Goal: Subscribe to service/newsletter

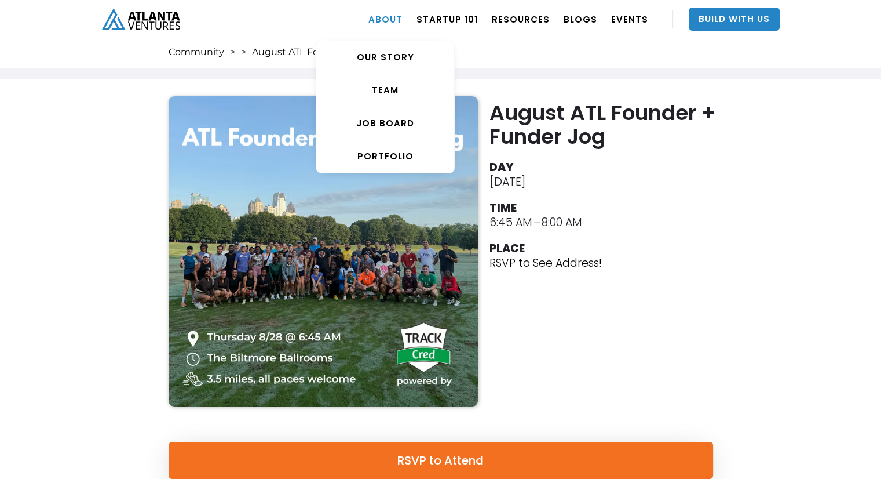
click at [401, 24] on link "ABOUT" at bounding box center [385, 19] width 34 height 32
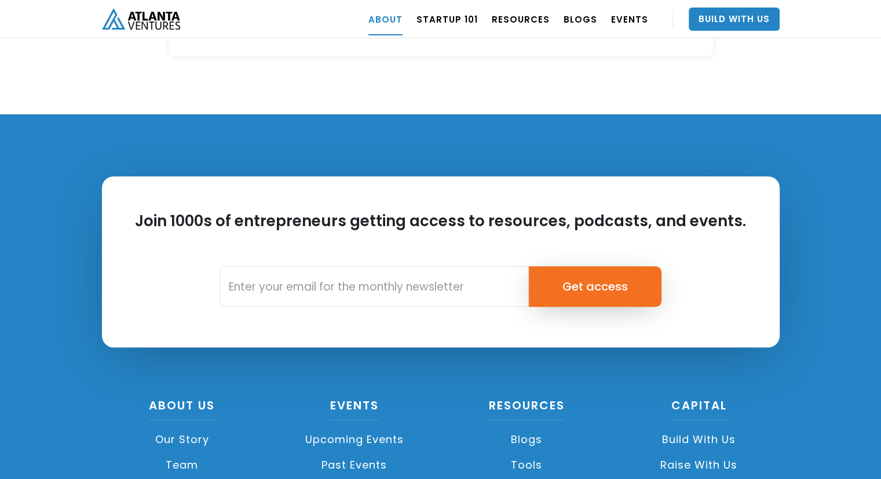
scroll to position [4950, 0]
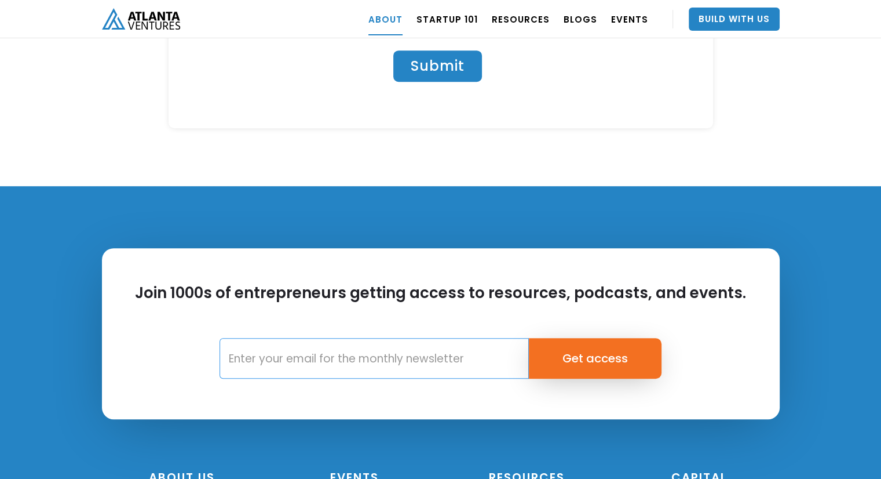
click at [373, 338] on input "Email Form" at bounding box center [374, 358] width 309 height 41
type input "nathanielgaul@gmail.com"
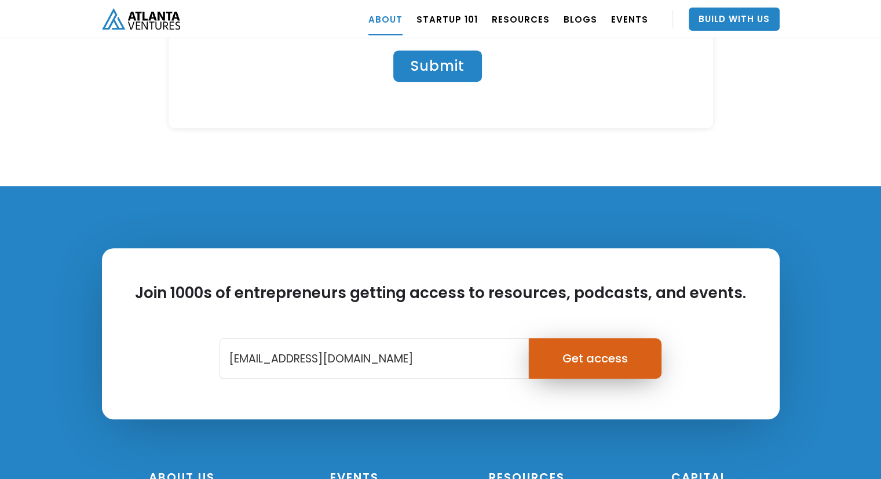
click at [600, 338] on input "Get access" at bounding box center [595, 358] width 133 height 41
type input "Please wait..."
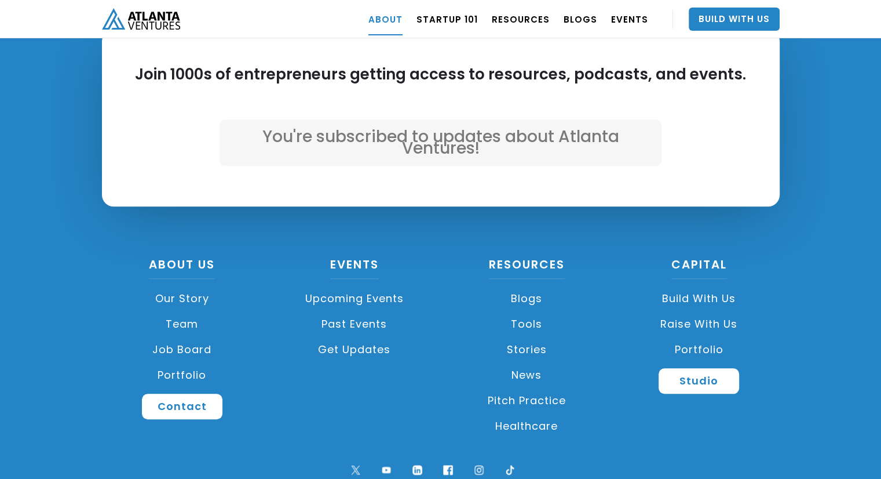
scroll to position [5168, 0]
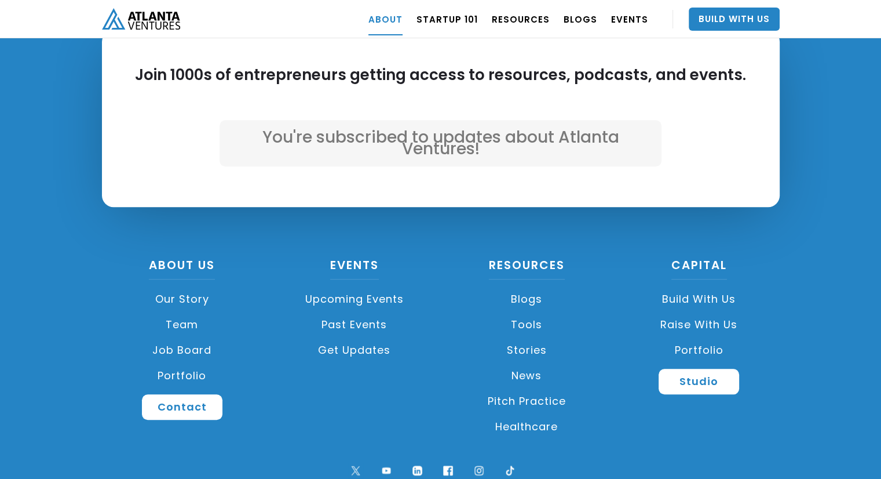
click at [353, 286] on link "Upcoming Events" at bounding box center [354, 298] width 161 height 25
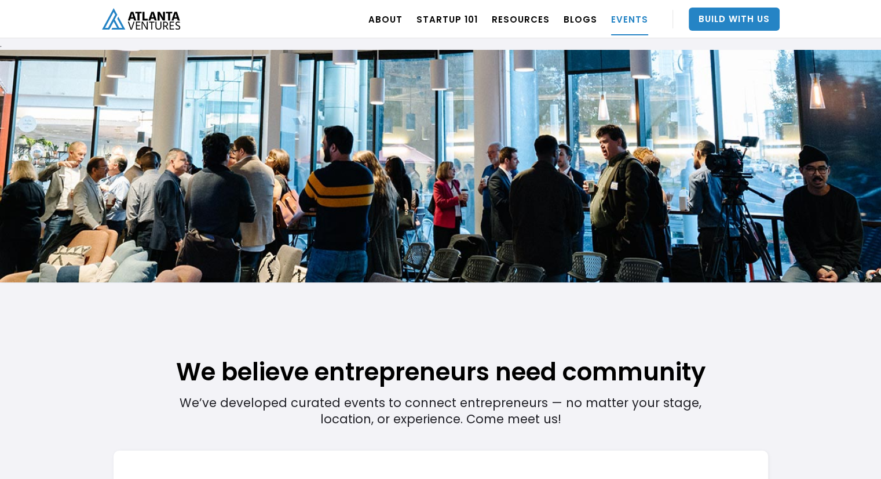
scroll to position [329, 0]
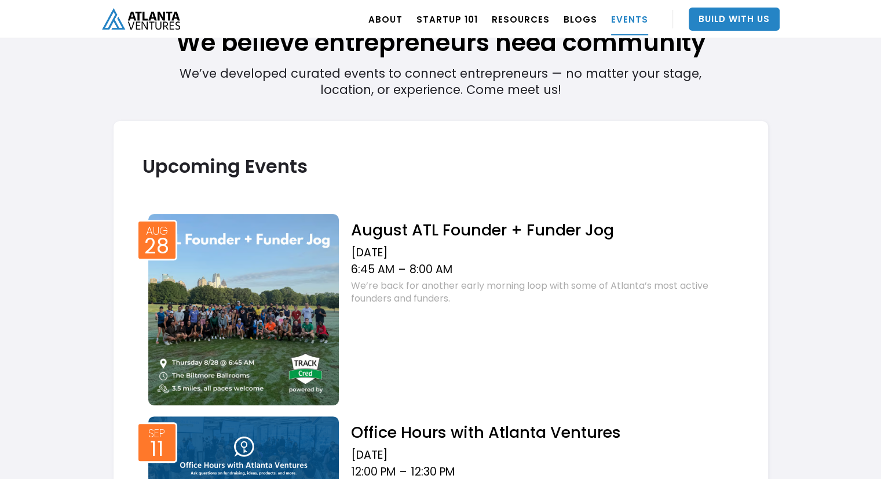
click at [288, 237] on img at bounding box center [243, 309] width 191 height 191
